Goal: Task Accomplishment & Management: Use online tool/utility

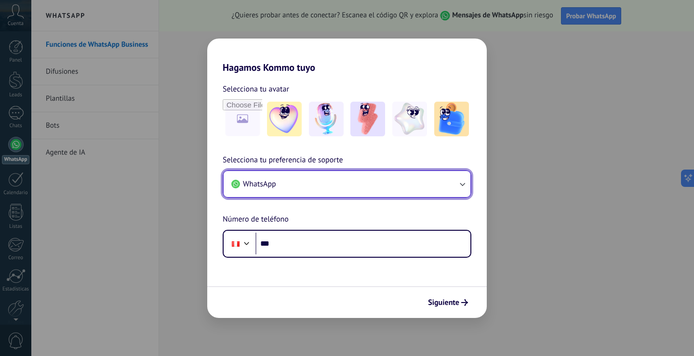
click at [300, 184] on button "WhatsApp" at bounding box center [347, 184] width 247 height 26
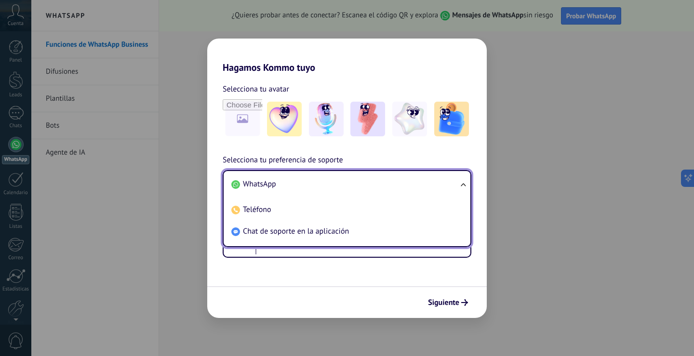
click at [259, 180] on span "WhatsApp" at bounding box center [259, 184] width 33 height 10
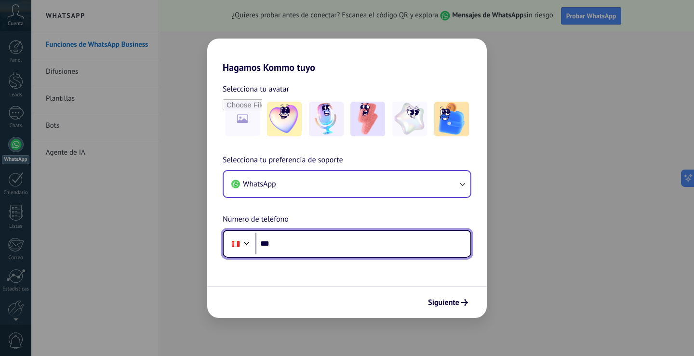
click at [302, 247] on input "***" at bounding box center [362, 244] width 215 height 22
click at [286, 239] on input "***" at bounding box center [362, 244] width 215 height 22
click at [315, 242] on input "***" at bounding box center [362, 244] width 215 height 22
type input "**********"
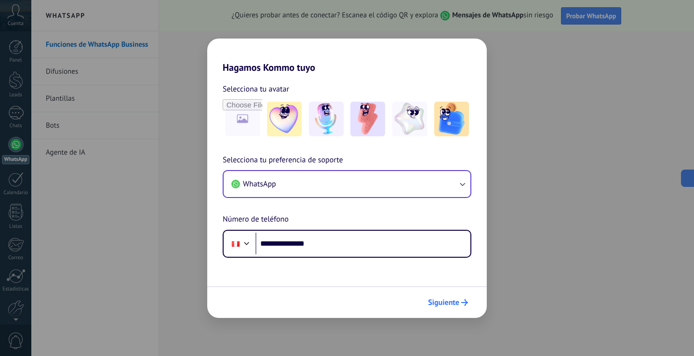
click at [454, 304] on span "Siguiente" at bounding box center [443, 302] width 31 height 7
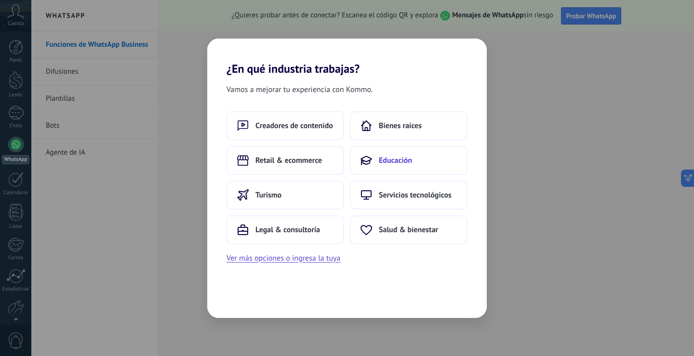
click at [384, 158] on span "Educación" at bounding box center [395, 161] width 33 height 10
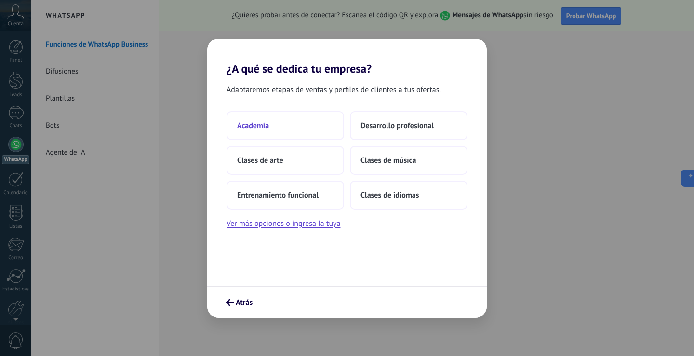
click at [275, 129] on button "Academia" at bounding box center [286, 125] width 118 height 29
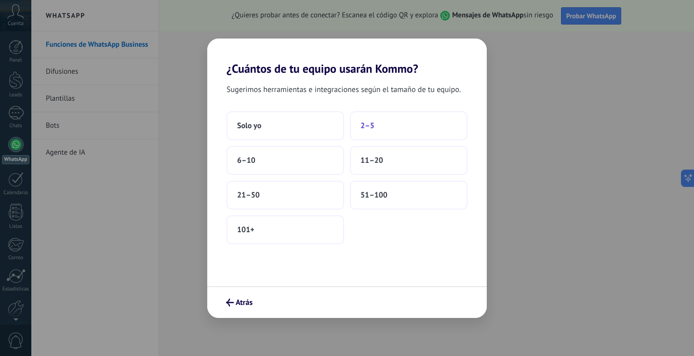
click at [379, 129] on button "2–5" at bounding box center [409, 125] width 118 height 29
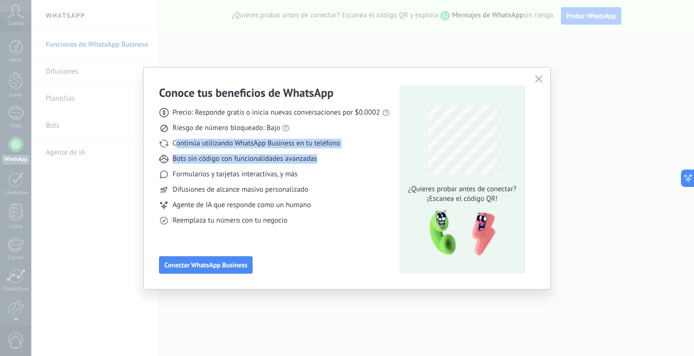
drag, startPoint x: 177, startPoint y: 142, endPoint x: 319, endPoint y: 166, distance: 143.7
click at [319, 166] on div "Precio: Responde gratis o inicia nuevas conversaciones por $0.0002 Riesgo de nú…" at bounding box center [274, 162] width 231 height 125
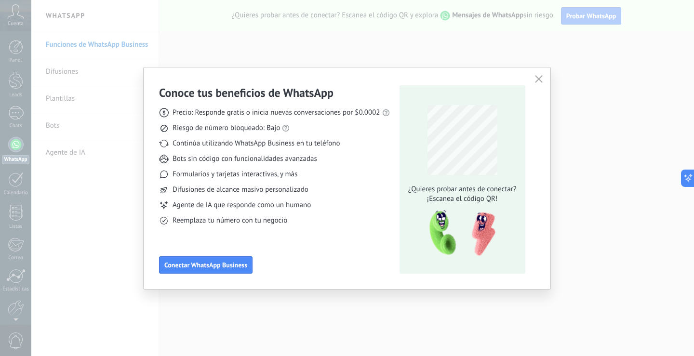
click at [307, 171] on div "Formularios y tarjetas interactivas, y más" at bounding box center [274, 175] width 231 height 10
drag, startPoint x: 175, startPoint y: 174, endPoint x: 298, endPoint y: 174, distance: 122.4
click at [298, 174] on div "Formularios y tarjetas interactivas, y más" at bounding box center [274, 175] width 231 height 10
click at [212, 262] on span "Conectar WhatsApp Business" at bounding box center [205, 265] width 83 height 7
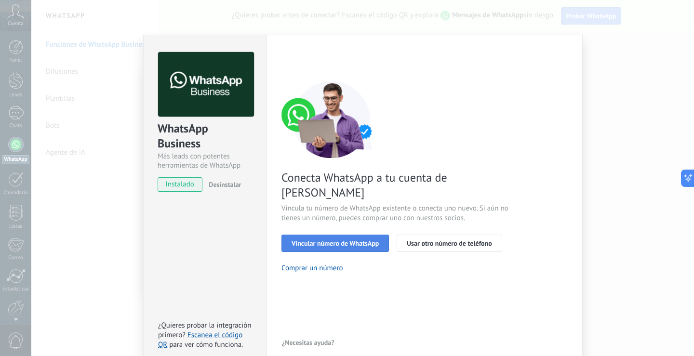
click at [369, 240] on span "Vincular número de WhatsApp" at bounding box center [335, 243] width 87 height 7
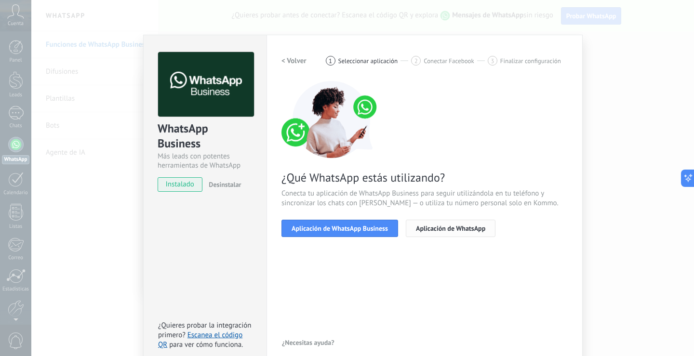
click at [455, 225] on span "Aplicación de WhatsApp" at bounding box center [450, 228] width 69 height 7
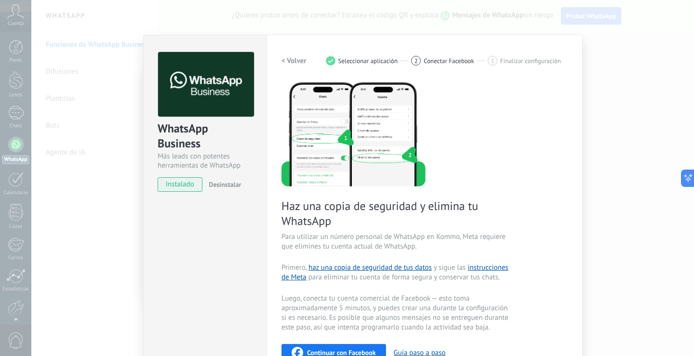
scroll to position [48, 0]
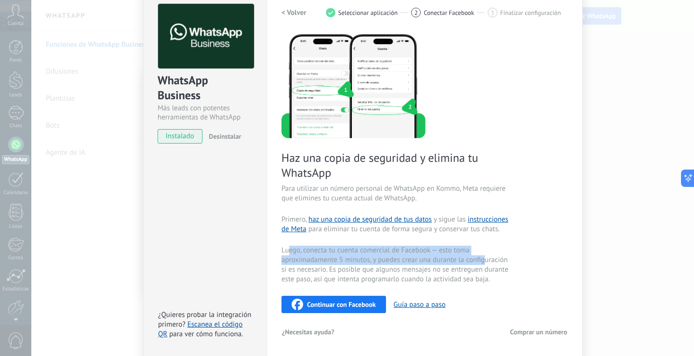
drag, startPoint x: 295, startPoint y: 249, endPoint x: 482, endPoint y: 262, distance: 187.9
click at [482, 262] on span "Luego, conecta tu cuenta comercial de Facebook — esto toma aproximadamente 5 mi…" at bounding box center [395, 265] width 229 height 39
click at [458, 264] on span "Luego, conecta tu cuenta comercial de Facebook — esto toma aproximadamente 5 mi…" at bounding box center [395, 265] width 229 height 39
